Goal: Transaction & Acquisition: Purchase product/service

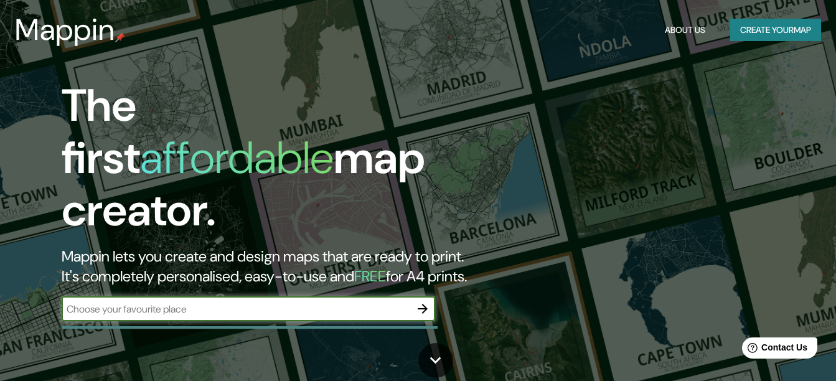
click at [774, 32] on button "Create your map" at bounding box center [775, 30] width 91 height 23
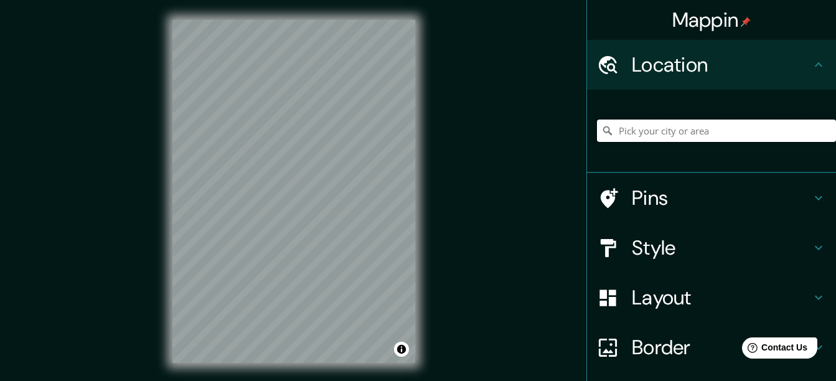
click at [667, 128] on input "Pick your city or area" at bounding box center [716, 130] width 239 height 22
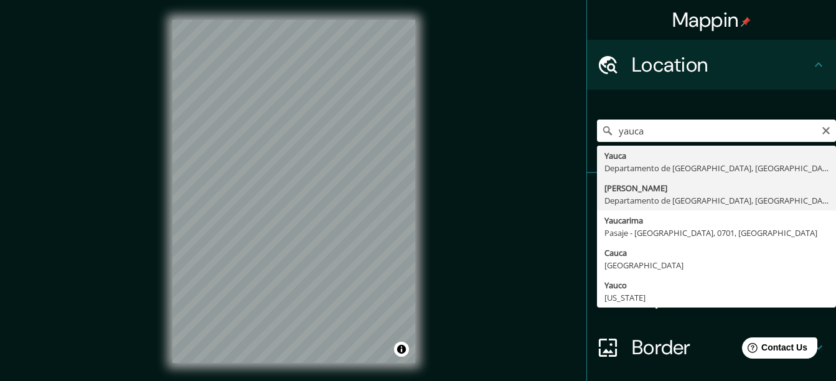
type input "[PERSON_NAME], [GEOGRAPHIC_DATA], [GEOGRAPHIC_DATA]"
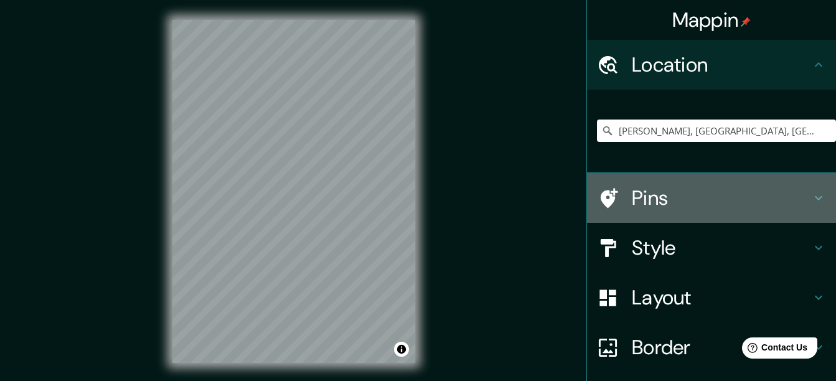
click at [665, 191] on h4 "Pins" at bounding box center [721, 197] width 179 height 25
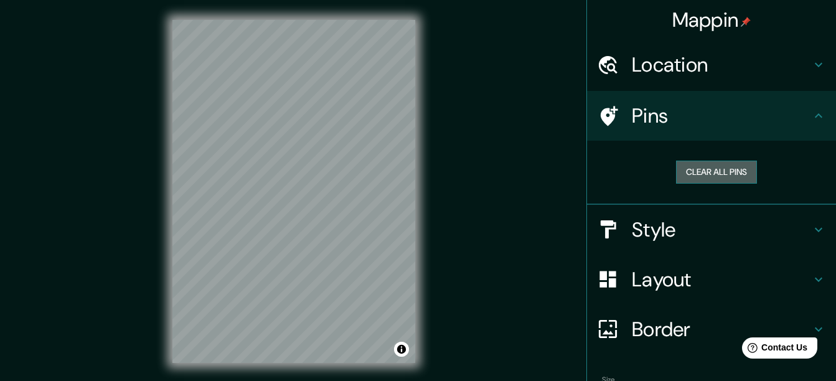
click at [719, 174] on button "Clear all pins" at bounding box center [716, 172] width 81 height 23
click at [676, 231] on h4 "Style" at bounding box center [721, 229] width 179 height 25
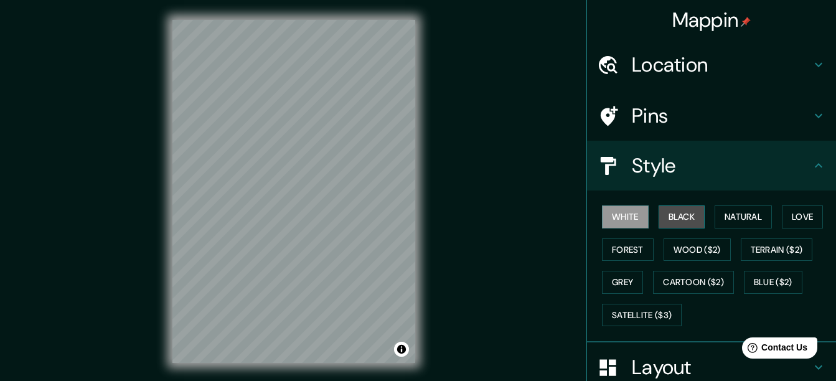
click at [682, 218] on button "Black" at bounding box center [681, 216] width 47 height 23
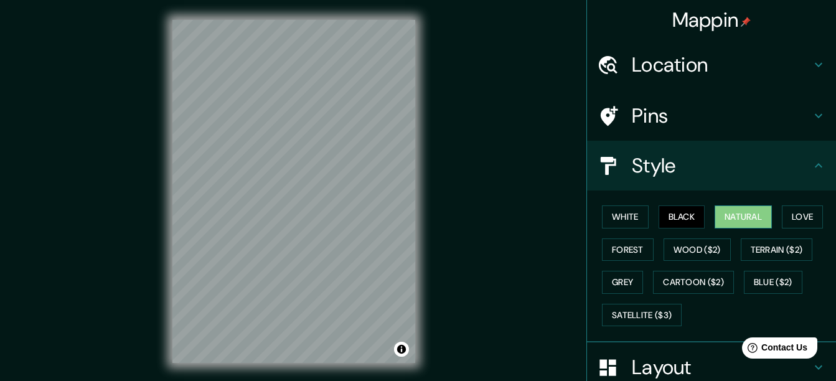
click at [734, 213] on button "Natural" at bounding box center [742, 216] width 57 height 23
click at [800, 211] on button "Love" at bounding box center [802, 216] width 41 height 23
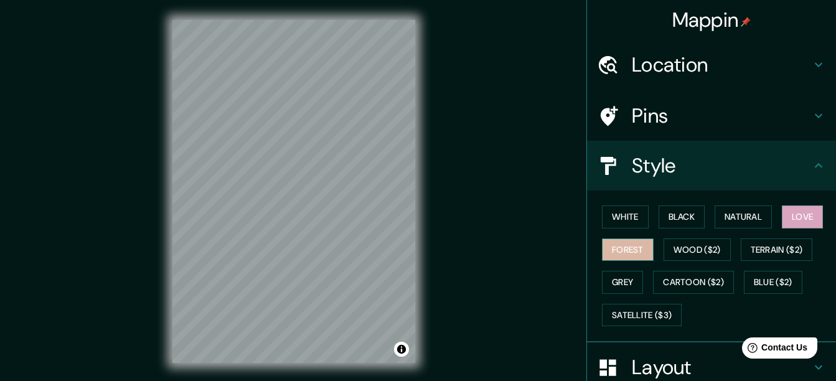
click at [622, 250] on button "Forest" at bounding box center [628, 249] width 52 height 23
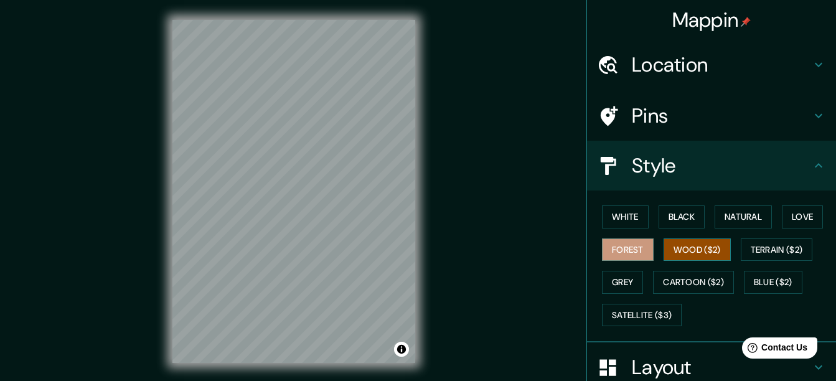
click at [679, 250] on button "Wood ($2)" at bounding box center [696, 249] width 67 height 23
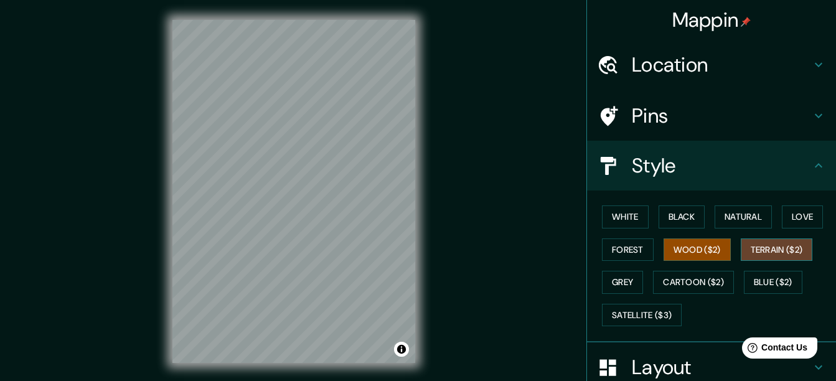
click at [773, 254] on button "Terrain ($2)" at bounding box center [777, 249] width 72 height 23
click at [626, 283] on button "Grey" at bounding box center [622, 282] width 41 height 23
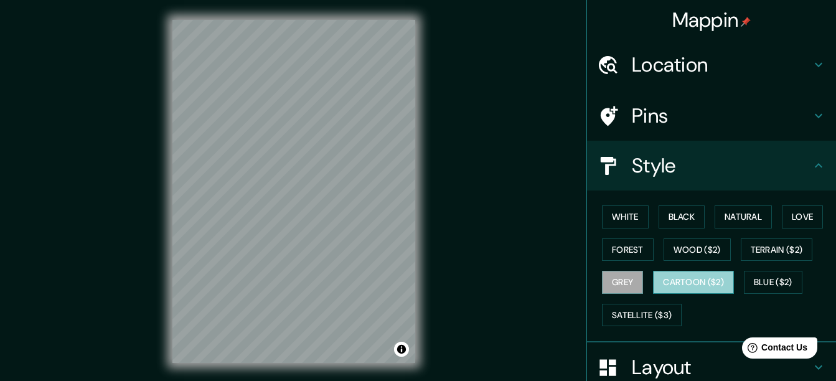
click at [700, 278] on button "Cartoon ($2)" at bounding box center [693, 282] width 81 height 23
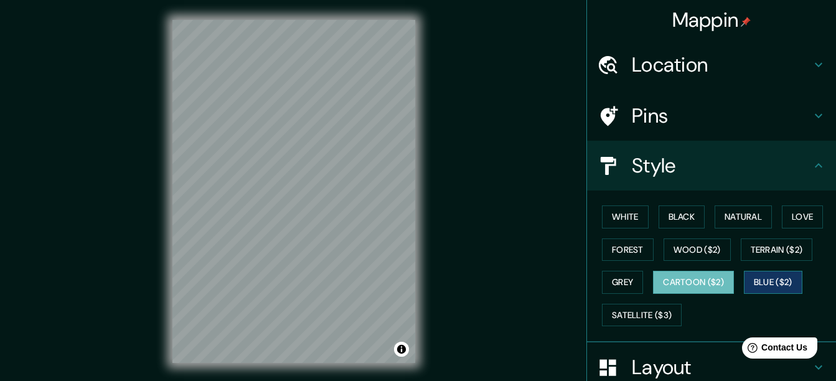
click at [773, 284] on button "Blue ($2)" at bounding box center [773, 282] width 58 height 23
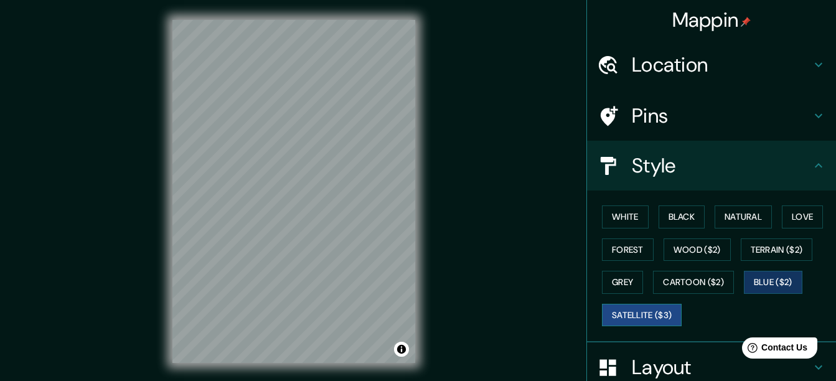
click at [648, 310] on button "Satellite ($3)" at bounding box center [642, 315] width 80 height 23
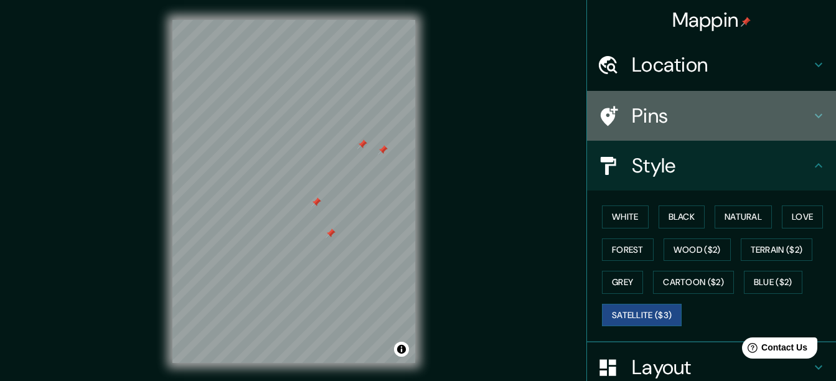
click at [661, 121] on h4 "Pins" at bounding box center [721, 115] width 179 height 25
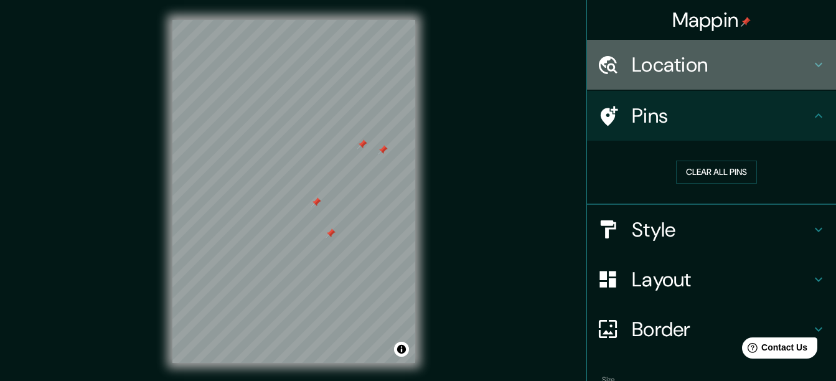
click at [675, 73] on h4 "Location" at bounding box center [721, 64] width 179 height 25
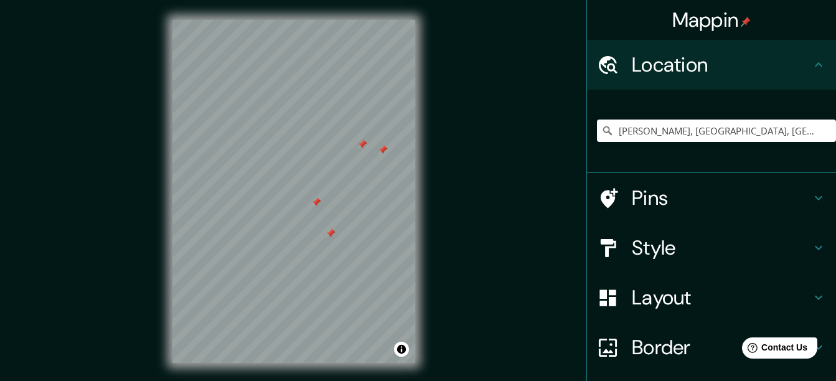
click at [676, 70] on h4 "Location" at bounding box center [721, 64] width 179 height 25
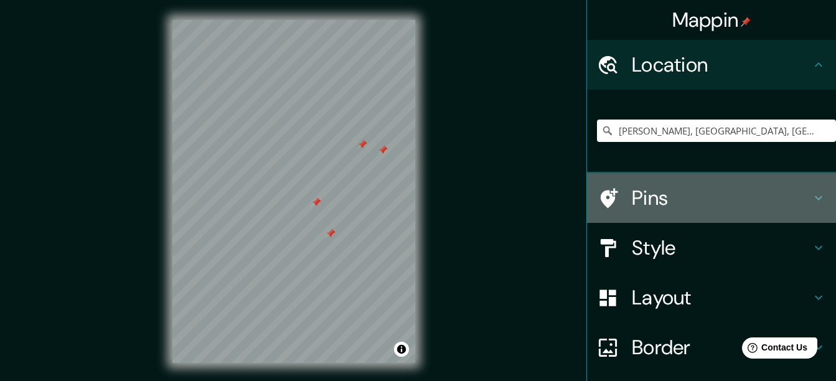
click at [638, 188] on h4 "Pins" at bounding box center [721, 197] width 179 height 25
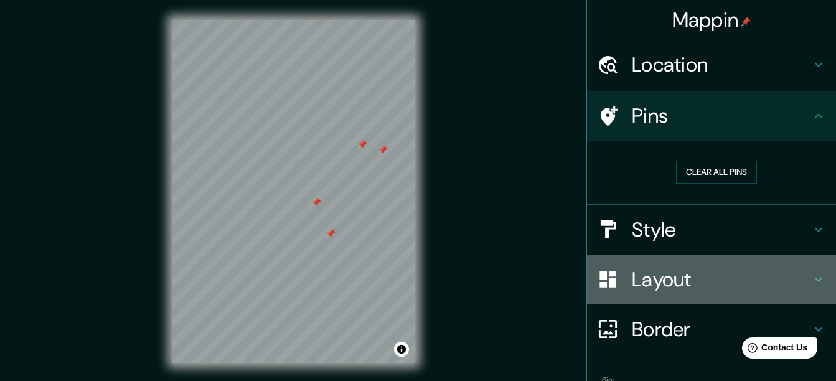
click at [650, 269] on h4 "Layout" at bounding box center [721, 279] width 179 height 25
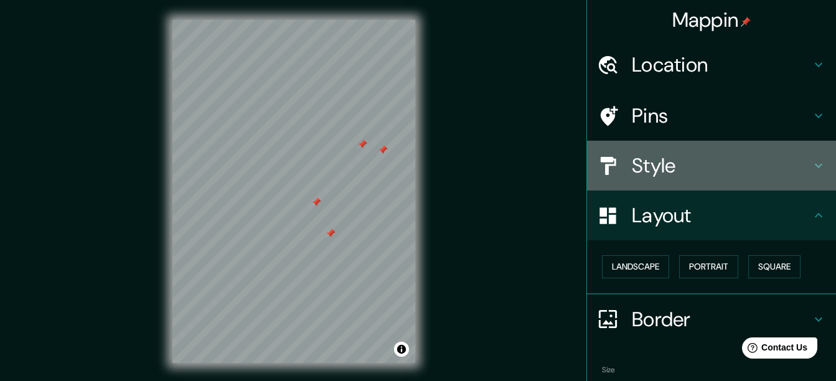
click at [639, 160] on h4 "Style" at bounding box center [721, 165] width 179 height 25
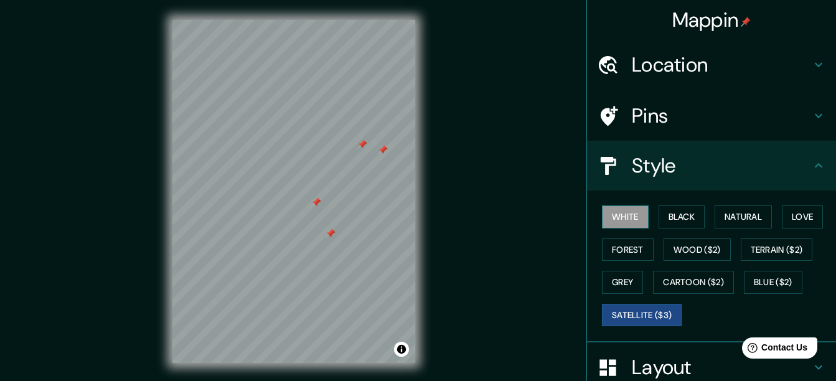
click at [619, 208] on button "White" at bounding box center [625, 216] width 47 height 23
click at [286, 20] on div at bounding box center [293, 20] width 243 height 0
click at [428, 171] on div "© Mapbox © OpenStreetMap Improve this map" at bounding box center [293, 191] width 283 height 383
click at [158, 151] on div "© Mapbox © OpenStreetMap Improve this map" at bounding box center [293, 191] width 283 height 383
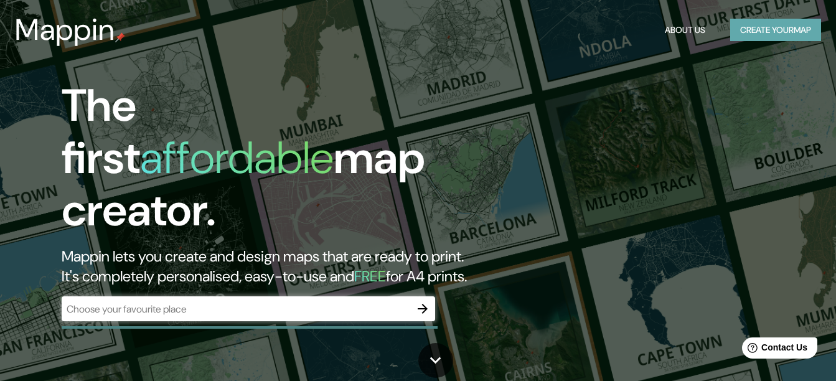
click at [787, 28] on button "Create your map" at bounding box center [775, 30] width 91 height 23
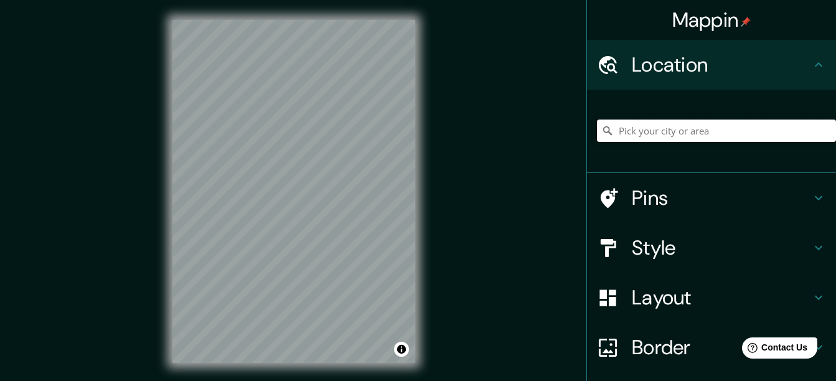
click at [693, 127] on input "Pick your city or area" at bounding box center [716, 130] width 239 height 22
click at [673, 242] on h4 "Style" at bounding box center [721, 247] width 179 height 25
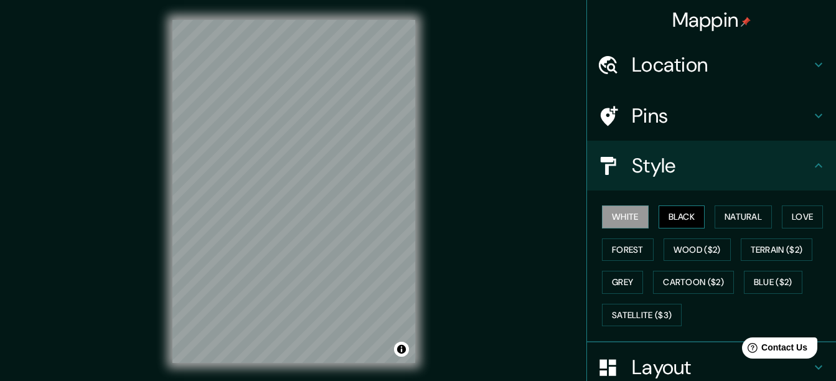
click at [693, 220] on button "Black" at bounding box center [681, 216] width 47 height 23
click at [380, 194] on div "Mappin Location [GEOGRAPHIC_DATA][PERSON_NAME], [GEOGRAPHIC_DATA], [GEOGRAPHIC_…" at bounding box center [418, 201] width 836 height 403
drag, startPoint x: 139, startPoint y: 251, endPoint x: 474, endPoint y: 192, distance: 340.1
click at [483, 183] on div "Mappin Location [GEOGRAPHIC_DATA][PERSON_NAME], [GEOGRAPHIC_DATA], [GEOGRAPHIC_…" at bounding box center [418, 201] width 836 height 403
click at [418, 198] on div "© Mapbox © OpenStreetMap Improve this map" at bounding box center [293, 191] width 283 height 383
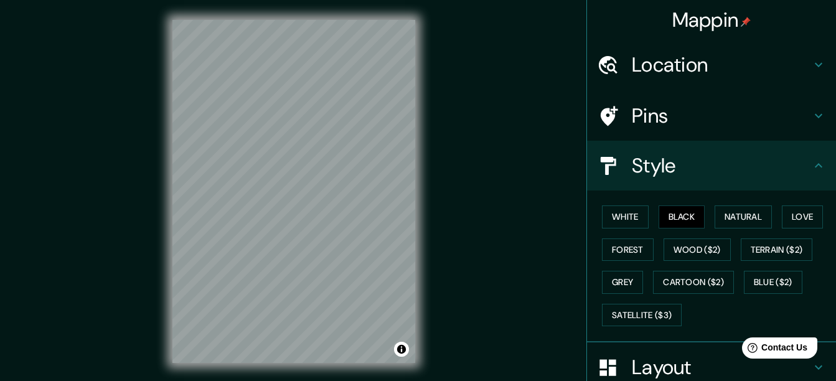
click at [681, 33] on div "Mappin" at bounding box center [711, 20] width 249 height 40
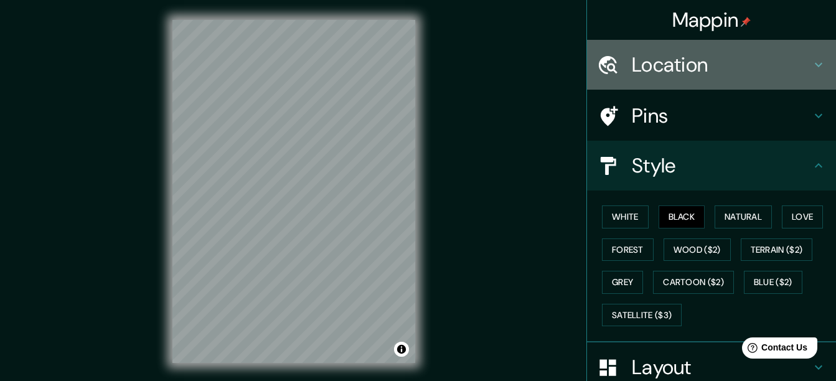
click at [683, 55] on h4 "Location" at bounding box center [721, 64] width 179 height 25
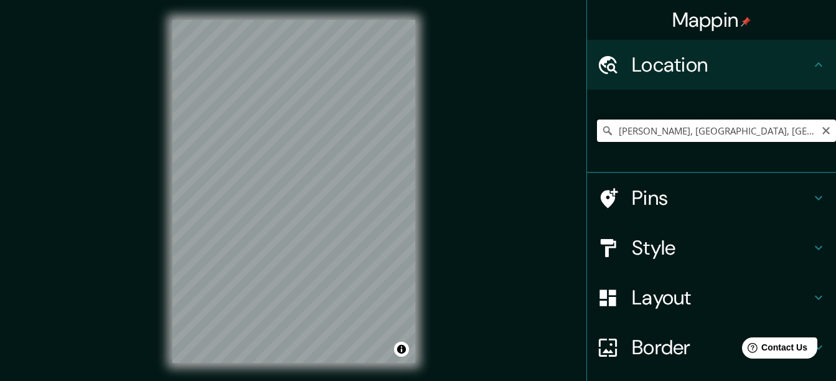
click at [720, 124] on input "[PERSON_NAME], [GEOGRAPHIC_DATA], [GEOGRAPHIC_DATA]" at bounding box center [716, 130] width 239 height 22
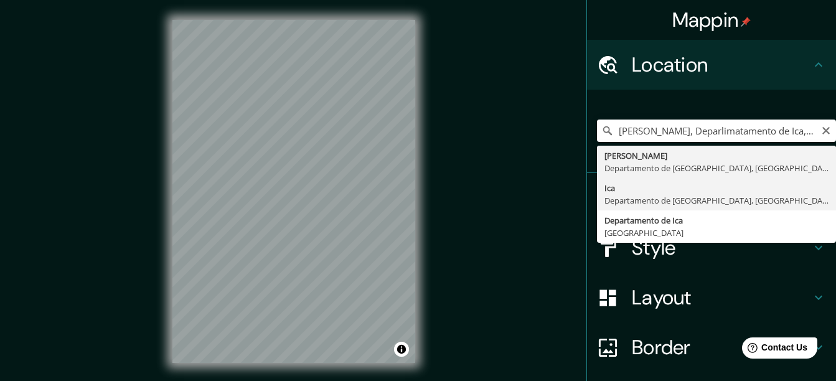
type input "Ica, [GEOGRAPHIC_DATA], [GEOGRAPHIC_DATA]"
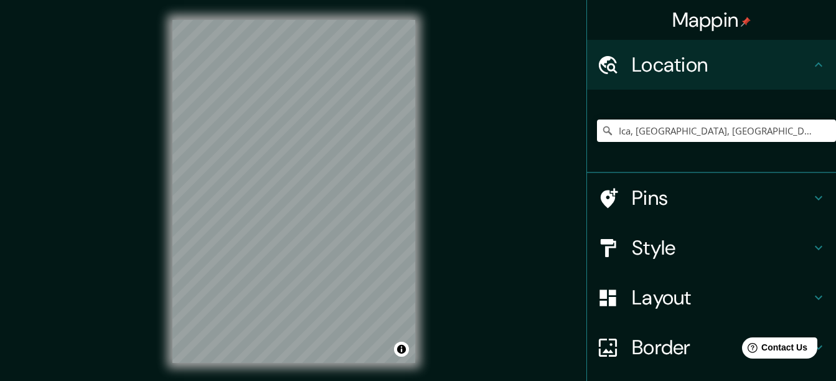
click at [429, 215] on div "© Mapbox © OpenStreetMap Improve this map" at bounding box center [293, 191] width 283 height 383
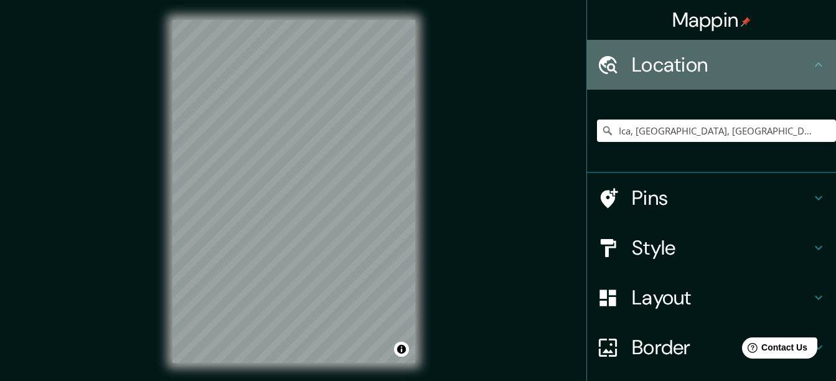
click at [800, 63] on h4 "Location" at bounding box center [721, 64] width 179 height 25
click at [811, 70] on icon at bounding box center [818, 64] width 15 height 15
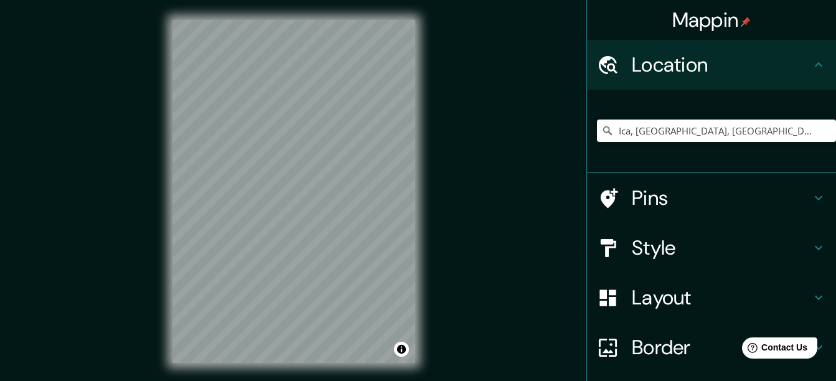
click at [811, 68] on icon at bounding box center [818, 64] width 15 height 15
click at [753, 134] on input "Ica, [GEOGRAPHIC_DATA], [GEOGRAPHIC_DATA]" at bounding box center [716, 130] width 239 height 22
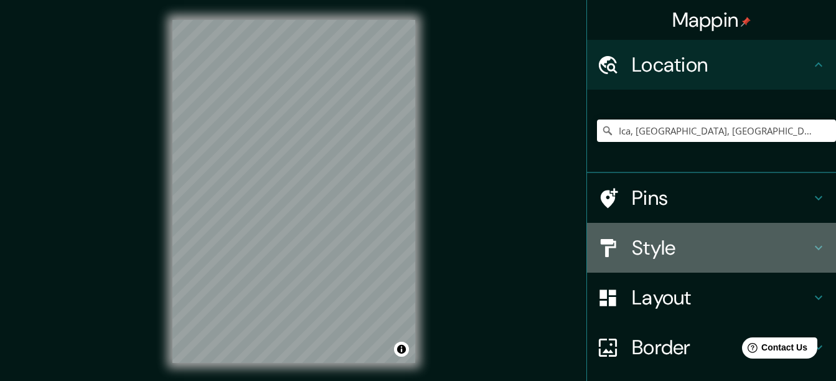
click at [632, 240] on h4 "Style" at bounding box center [721, 247] width 179 height 25
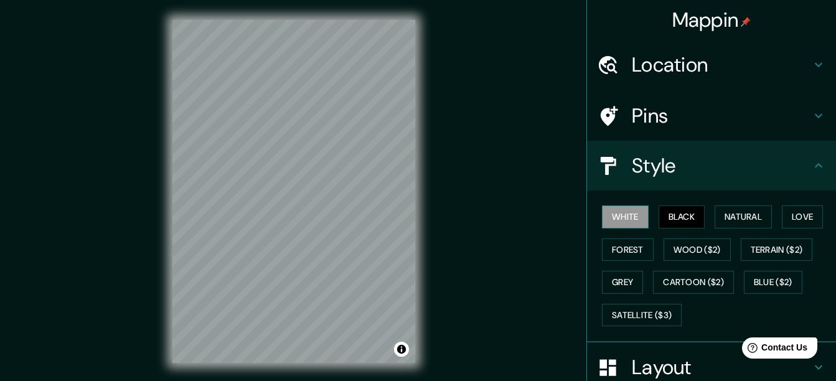
click at [631, 220] on button "White" at bounding box center [625, 216] width 47 height 23
click at [757, 212] on button "Natural" at bounding box center [742, 216] width 57 height 23
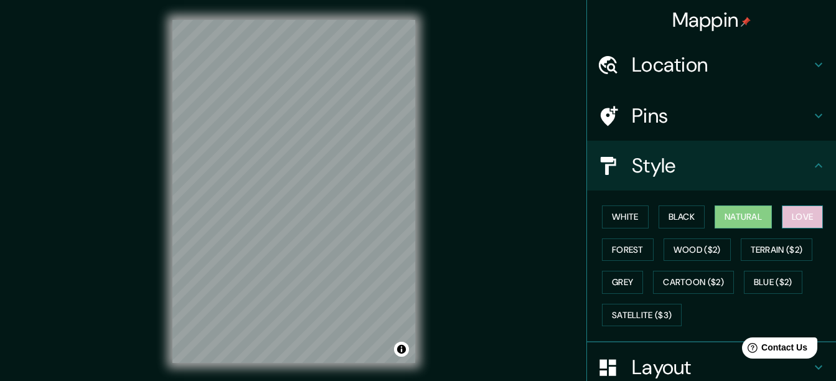
click at [792, 213] on button "Love" at bounding box center [802, 216] width 41 height 23
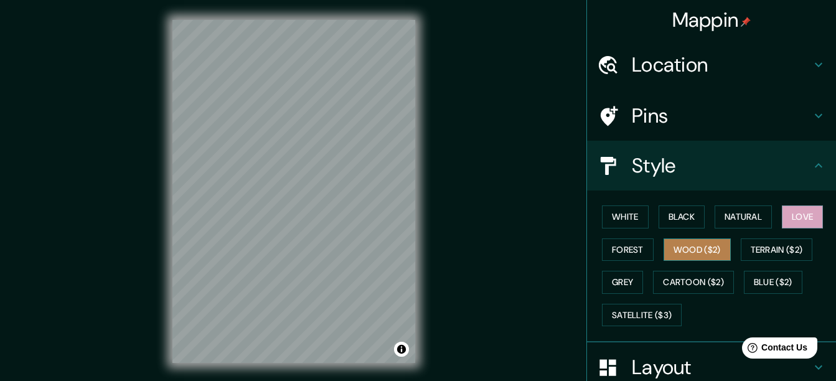
click at [704, 254] on button "Wood ($2)" at bounding box center [696, 249] width 67 height 23
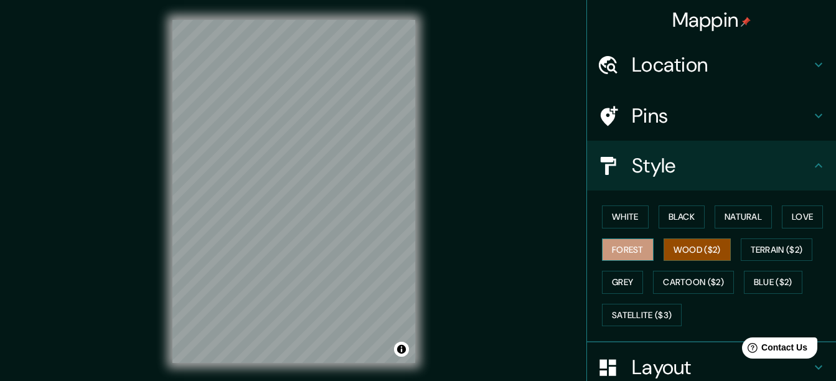
click at [633, 255] on button "Forest" at bounding box center [628, 249] width 52 height 23
click at [632, 277] on button "Grey" at bounding box center [622, 282] width 41 height 23
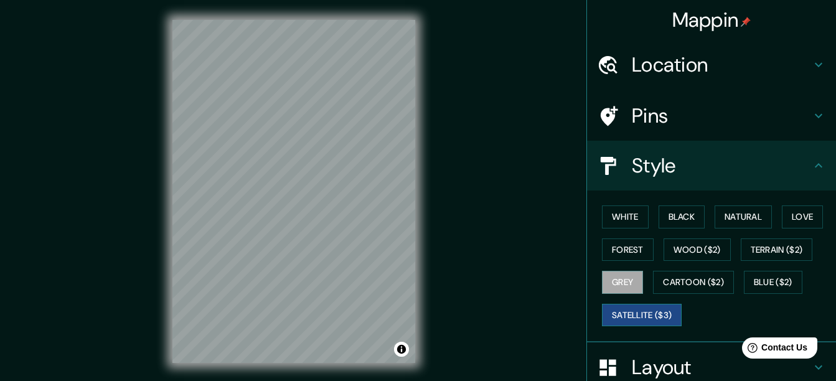
click at [648, 313] on button "Satellite ($3)" at bounding box center [642, 315] width 80 height 23
